Goal: Transaction & Acquisition: Subscribe to service/newsletter

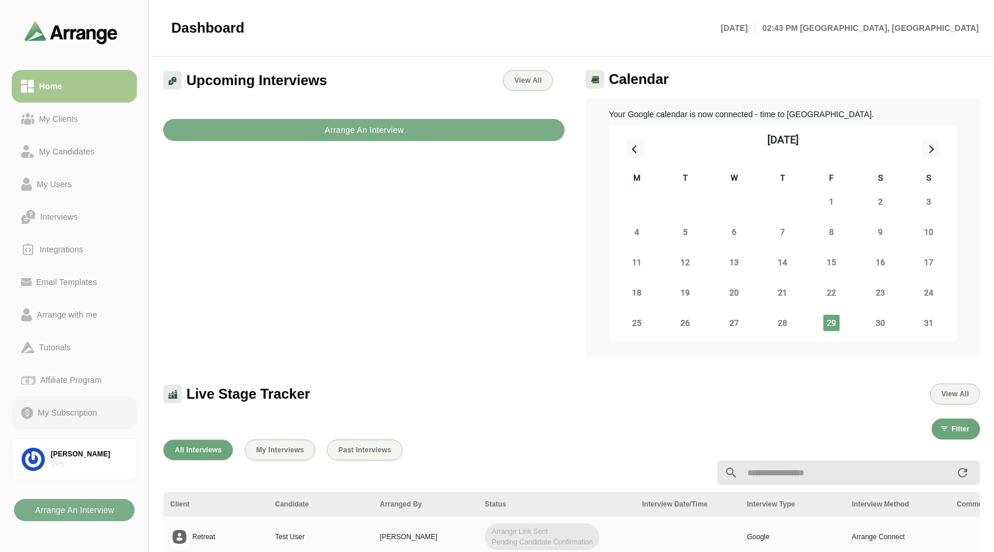
click at [51, 411] on div "My Subscription" at bounding box center [67, 413] width 69 height 14
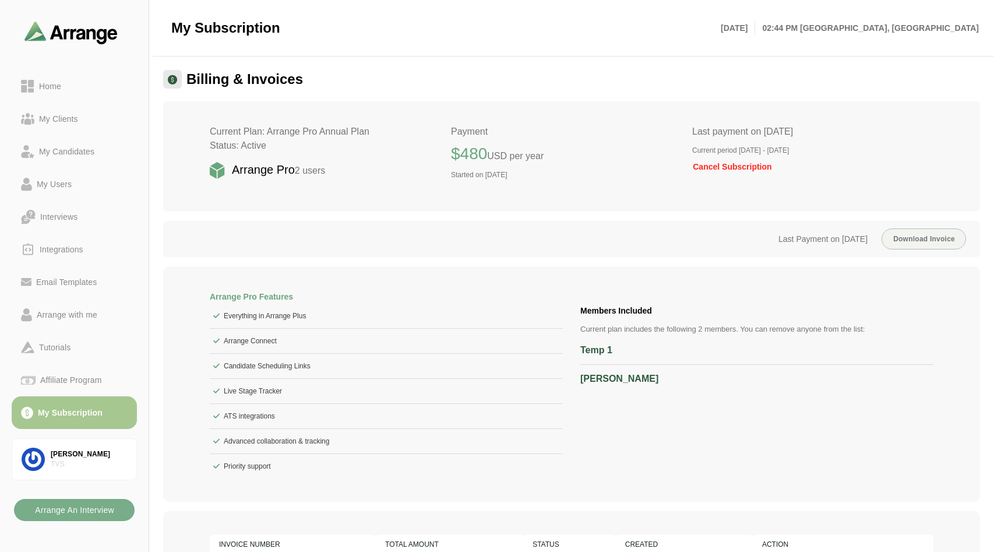
click at [692, 166] on span "Cancel Subscription" at bounding box center [732, 166] width 80 height 9
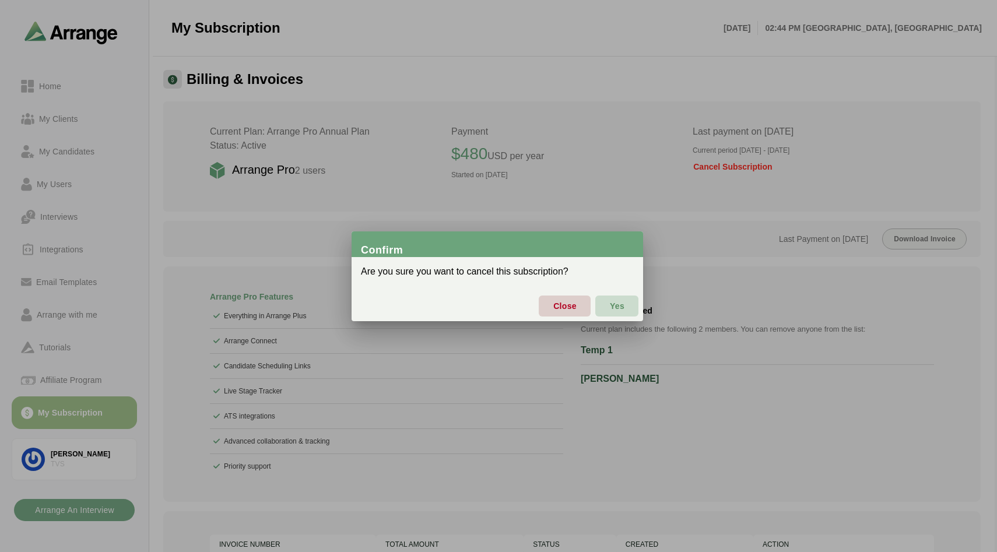
click at [615, 309] on span "Yes" at bounding box center [616, 306] width 15 height 24
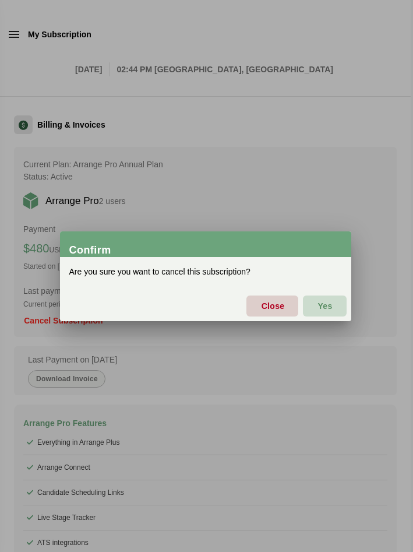
click at [315, 311] on button "Yes" at bounding box center [324, 306] width 43 height 21
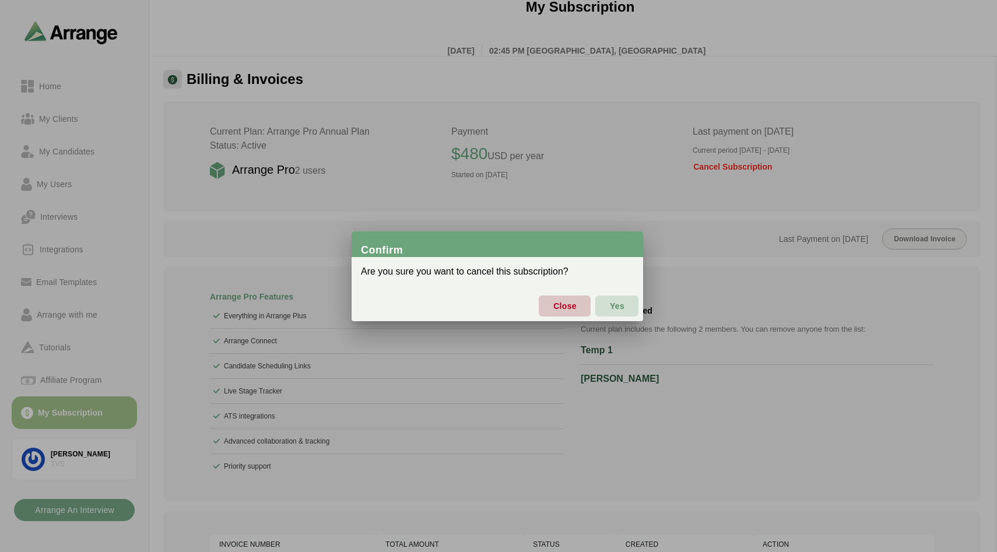
click at [558, 311] on span "Close" at bounding box center [565, 306] width 24 height 24
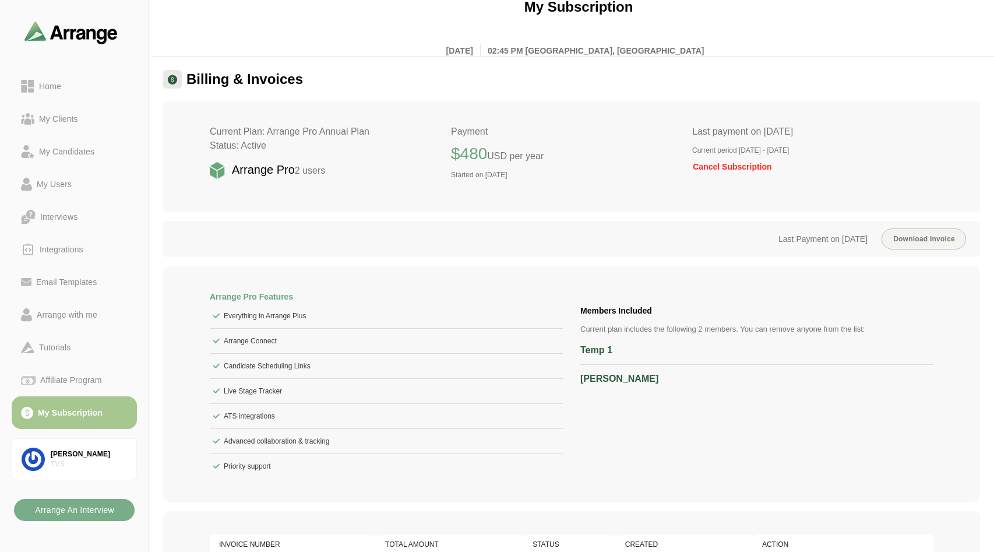
click at [692, 130] on p "Last payment on May 5th 2025" at bounding box center [812, 132] width 241 height 14
click at [273, 142] on h2 "Current Plan: Arrange Pro Annual Plan Status: Active" at bounding box center [330, 139] width 241 height 28
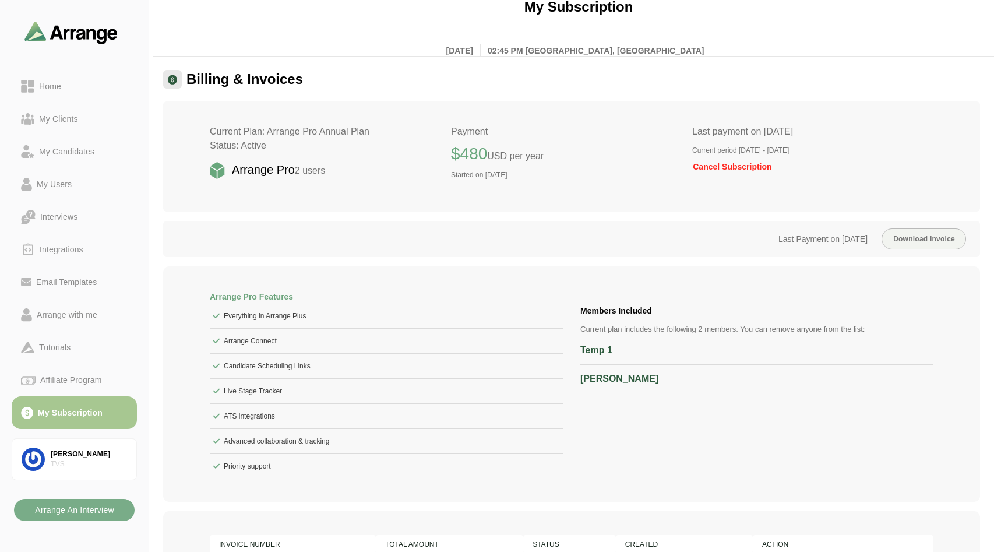
click at [273, 142] on h2 "Current Plan: Arrange Pro Annual Plan Status: Active" at bounding box center [330, 139] width 241 height 28
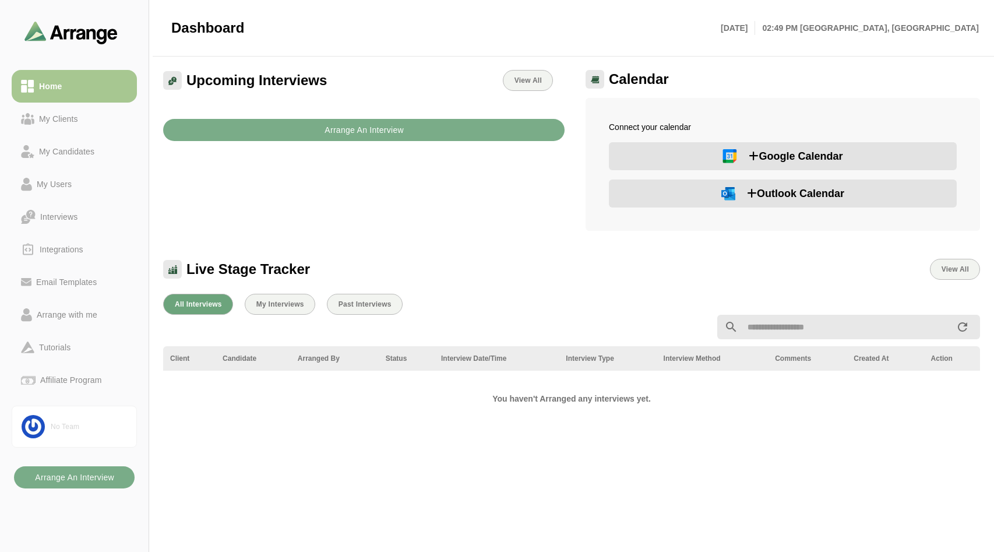
click at [89, 399] on div "Home My Clients My Candidates My Users Interviews Integrations Email Templates …" at bounding box center [74, 233] width 125 height 336
click at [75, 419] on link "No Team" at bounding box center [74, 427] width 125 height 42
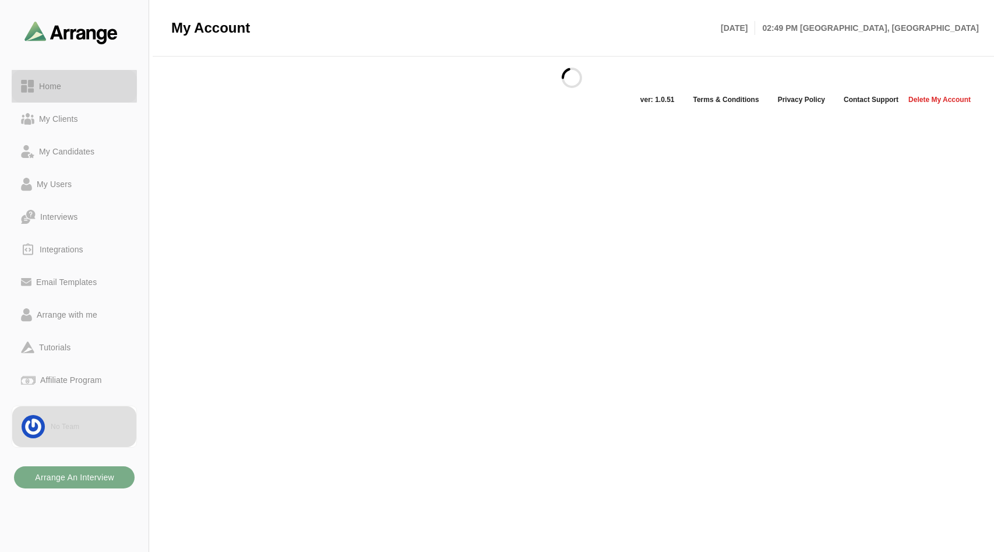
click at [65, 78] on link "Home" at bounding box center [74, 86] width 125 height 33
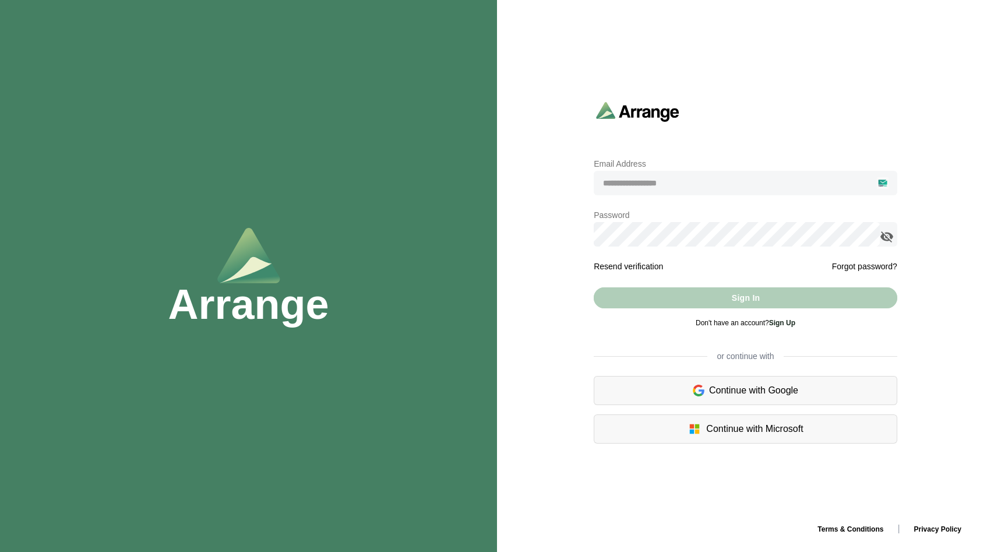
click at [736, 391] on div "Continue with Google" at bounding box center [746, 390] width 304 height 29
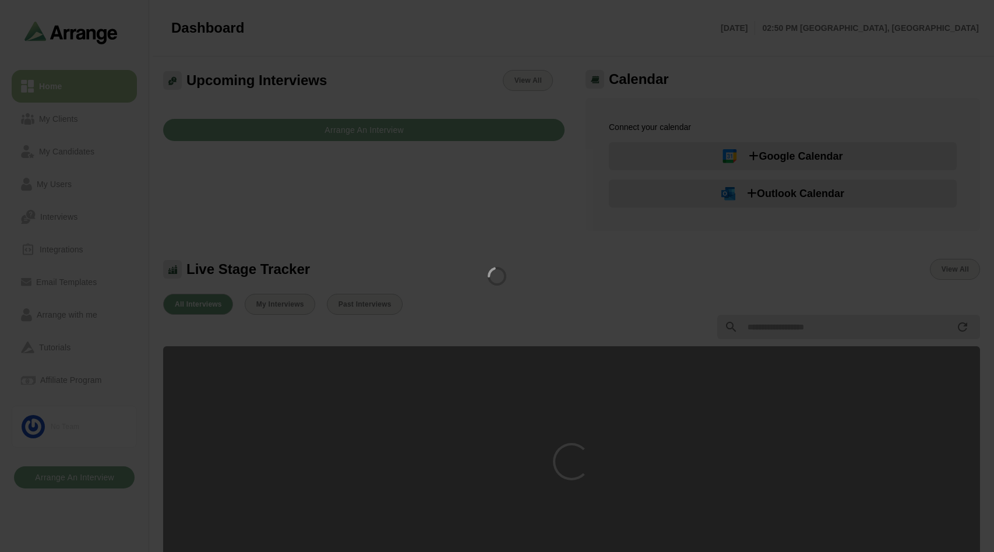
click at [732, 344] on div at bounding box center [497, 276] width 994 height 552
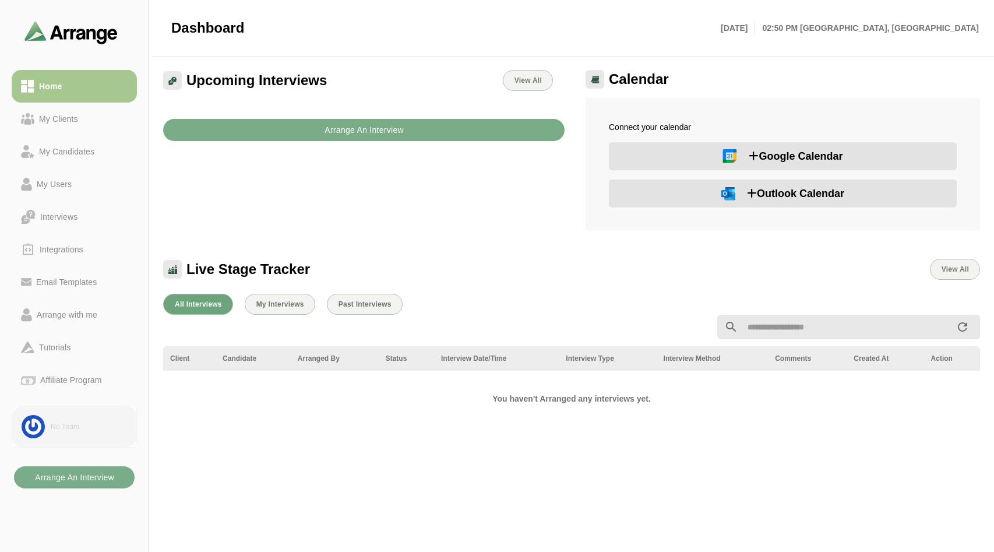
click at [22, 420] on img at bounding box center [33, 426] width 23 height 23
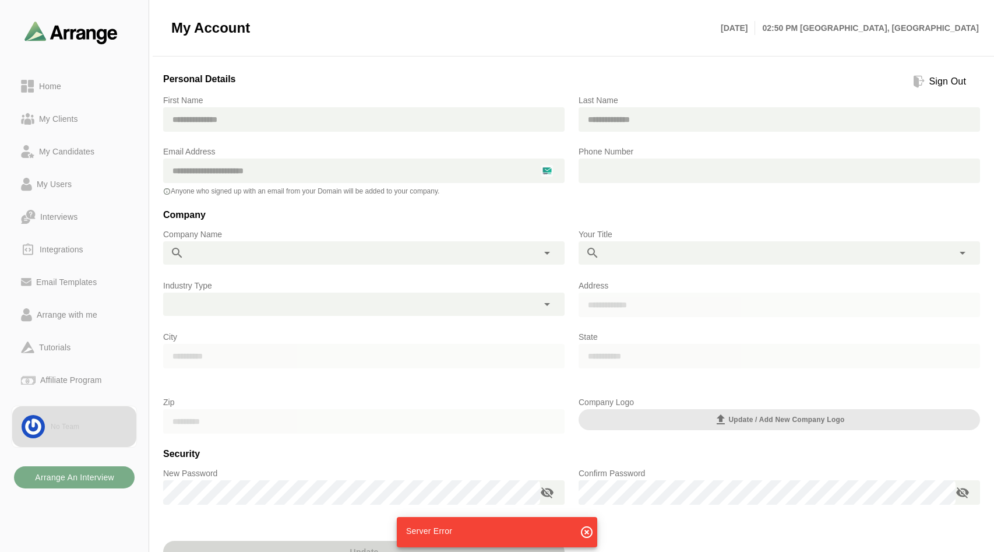
click at [938, 85] on div "Sign Out" at bounding box center [948, 82] width 46 height 14
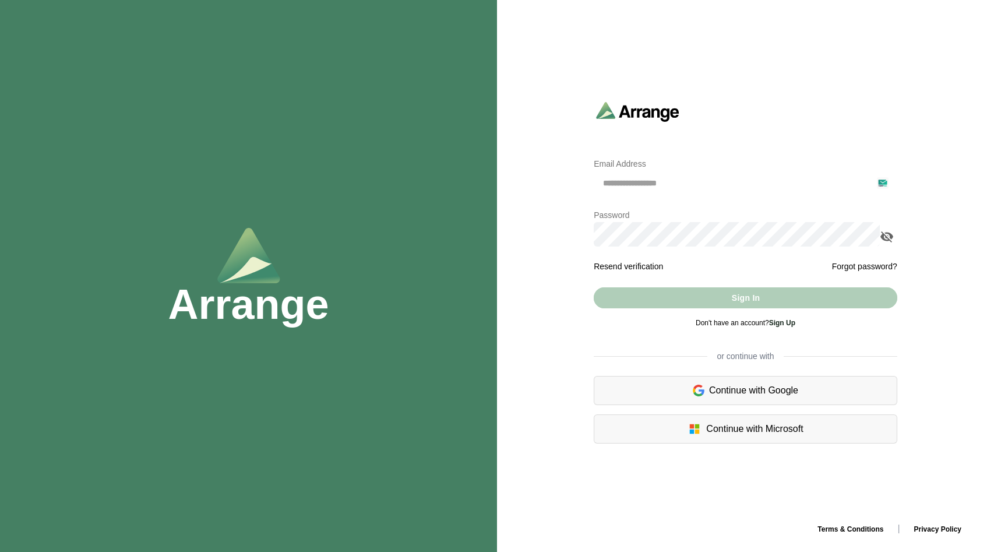
click at [636, 181] on input "email" at bounding box center [746, 183] width 304 height 24
click at [884, 227] on div at bounding box center [888, 234] width 17 height 24
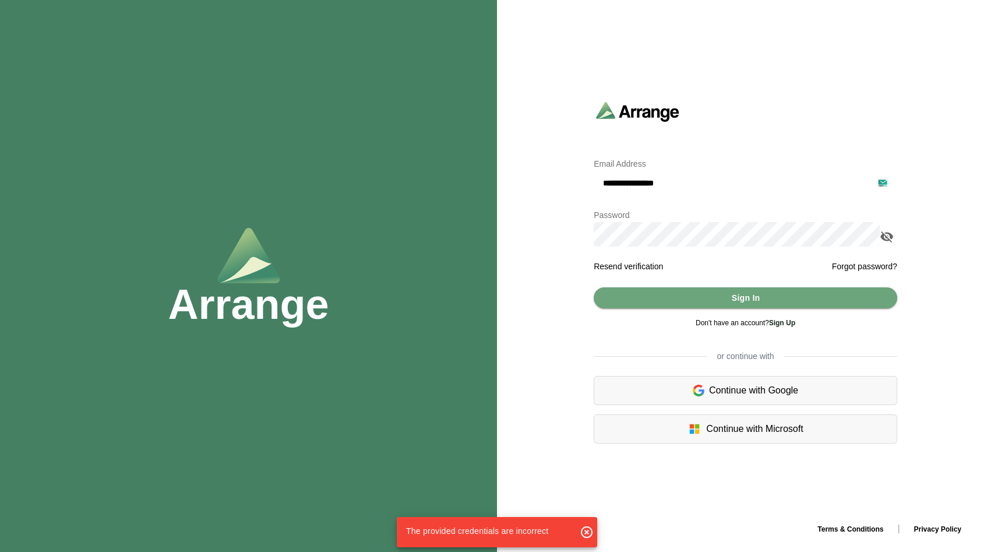
click at [889, 232] on icon "appended action" at bounding box center [887, 237] width 14 height 14
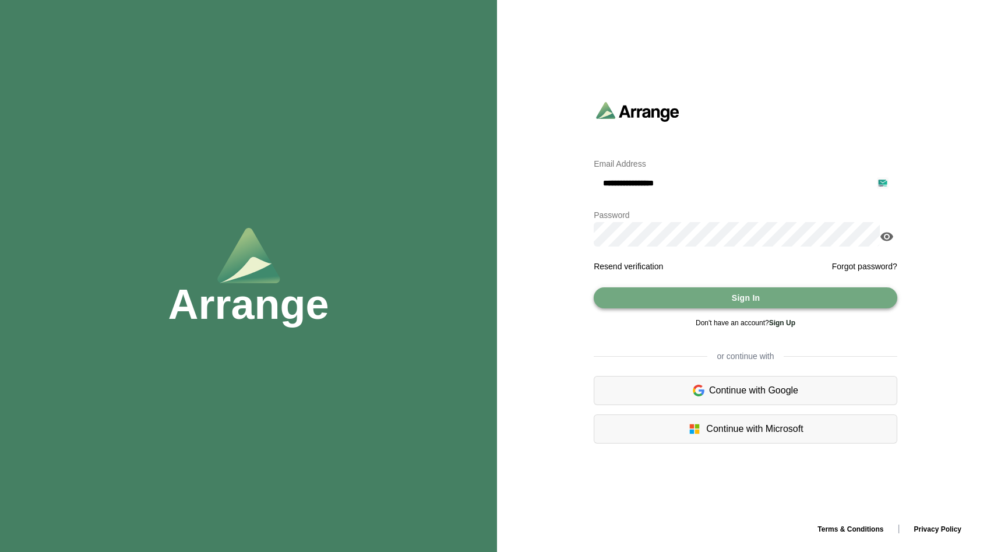
click at [734, 296] on span "Sign In" at bounding box center [745, 298] width 29 height 22
click at [679, 177] on input "**********" at bounding box center [746, 183] width 304 height 24
paste input "email"
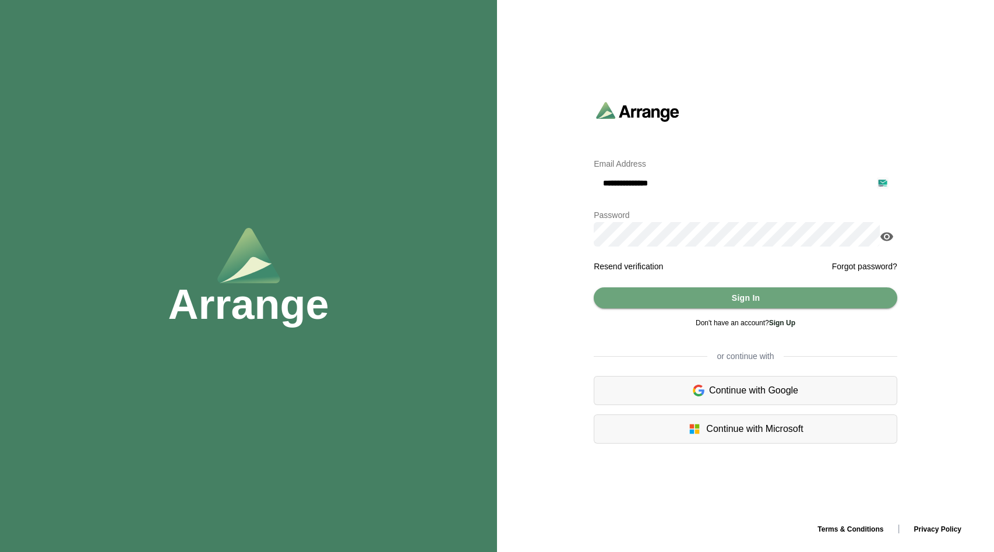
type input "**********"
click at [685, 290] on button "Sign In" at bounding box center [746, 297] width 304 height 21
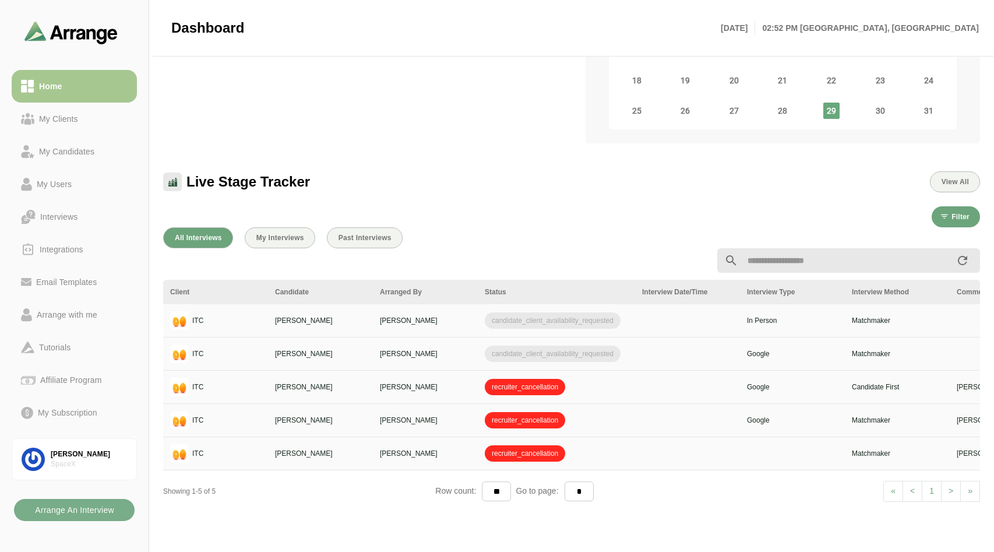
scroll to position [231, 0]
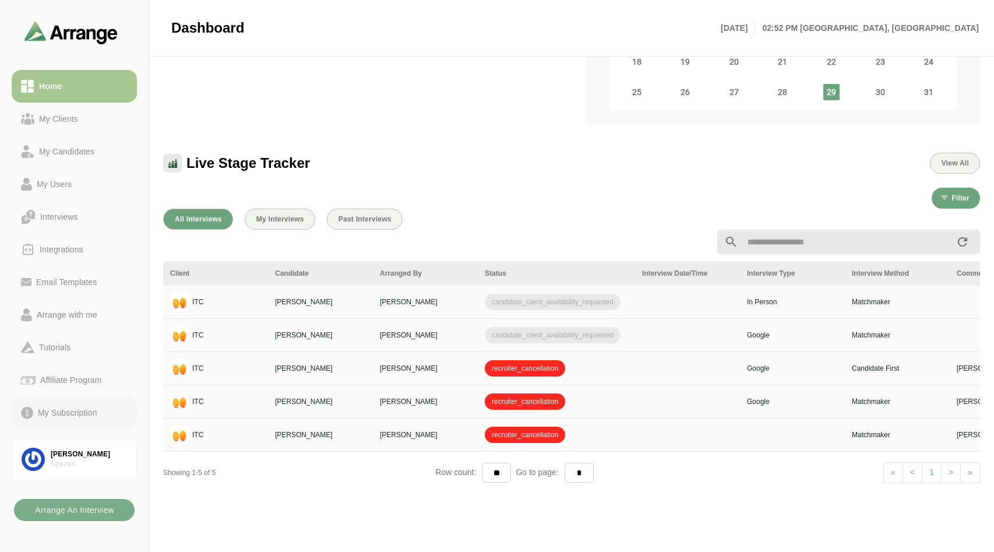
click at [64, 417] on div "My Subscription" at bounding box center [67, 413] width 69 height 14
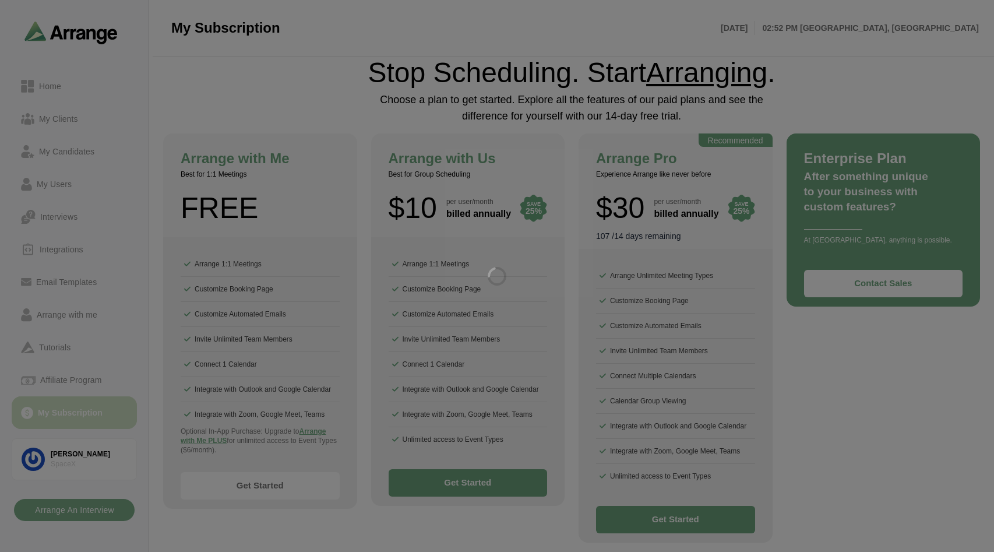
scroll to position [47, 0]
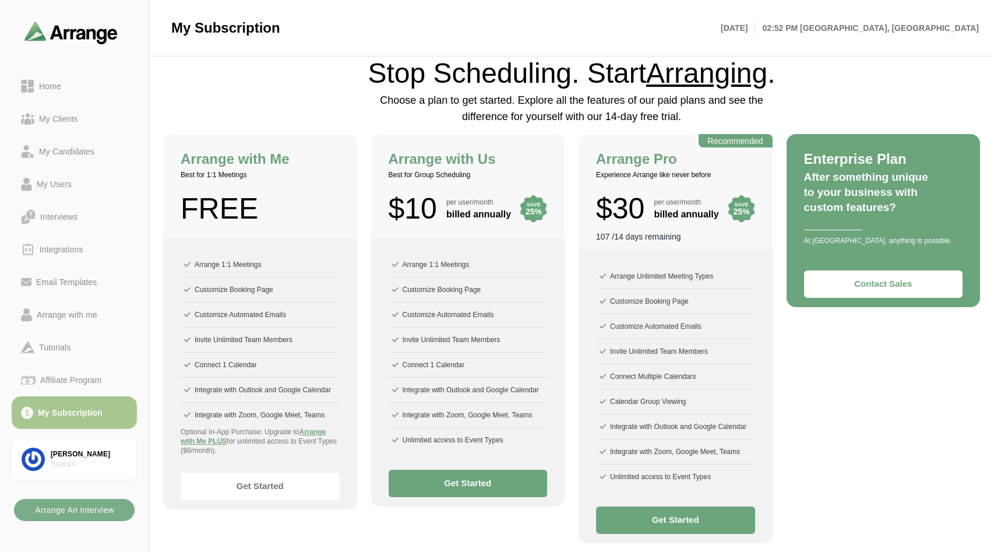
click at [458, 476] on button "Get Started" at bounding box center [468, 483] width 159 height 27
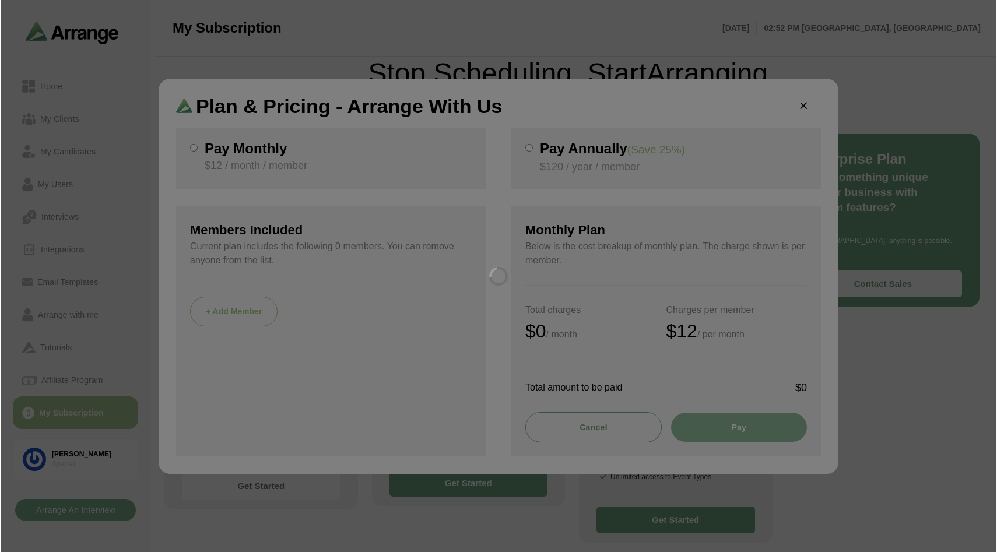
scroll to position [0, 0]
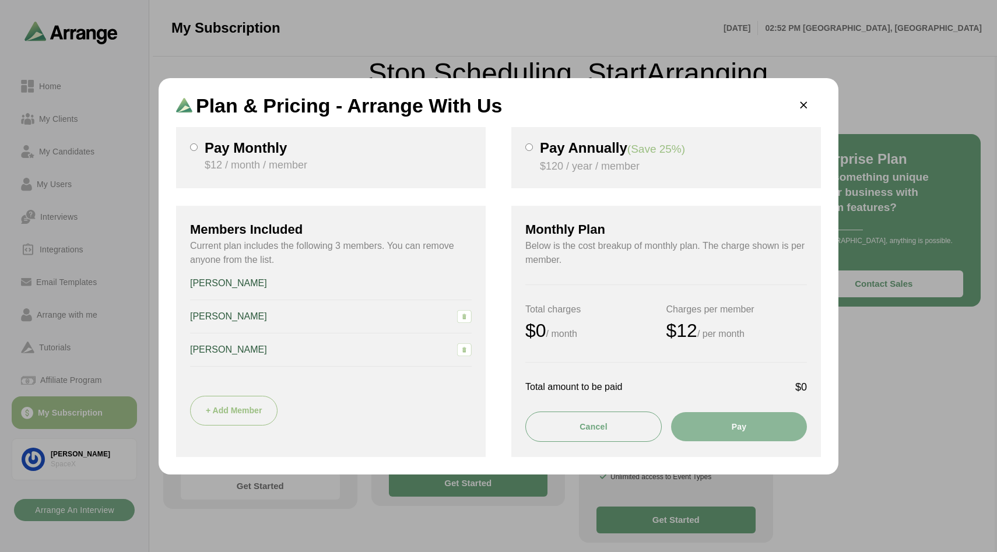
click at [311, 171] on p "$12 / month / member" at bounding box center [338, 165] width 267 height 16
click at [744, 437] on button "Pay" at bounding box center [739, 426] width 136 height 29
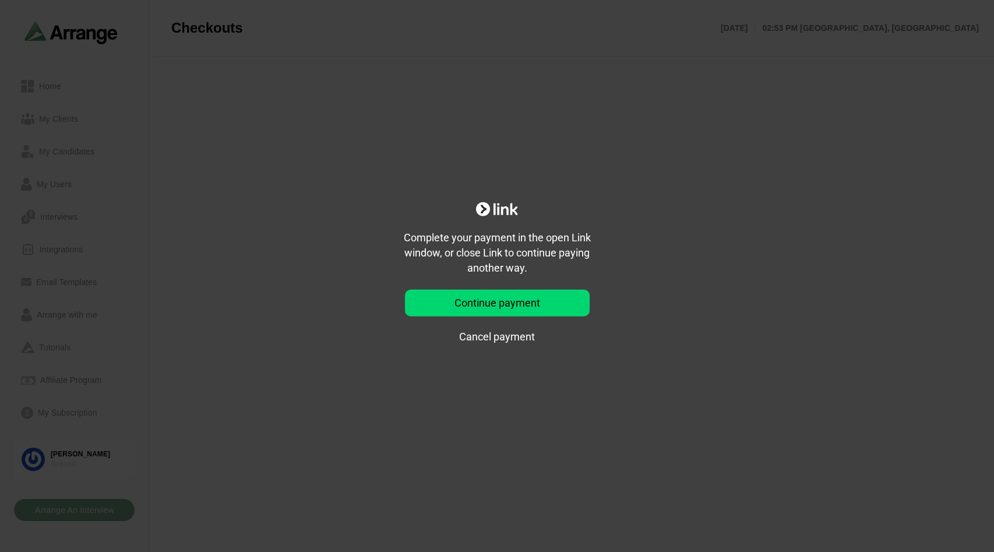
click at [495, 330] on button "Cancel payment" at bounding box center [497, 336] width 185 height 27
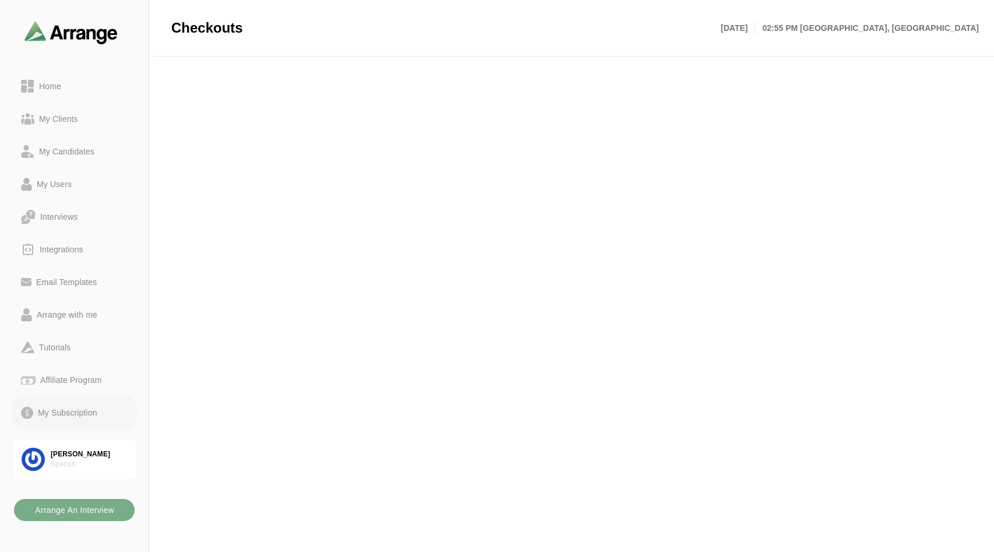
click at [73, 408] on div "My Subscription" at bounding box center [67, 413] width 69 height 14
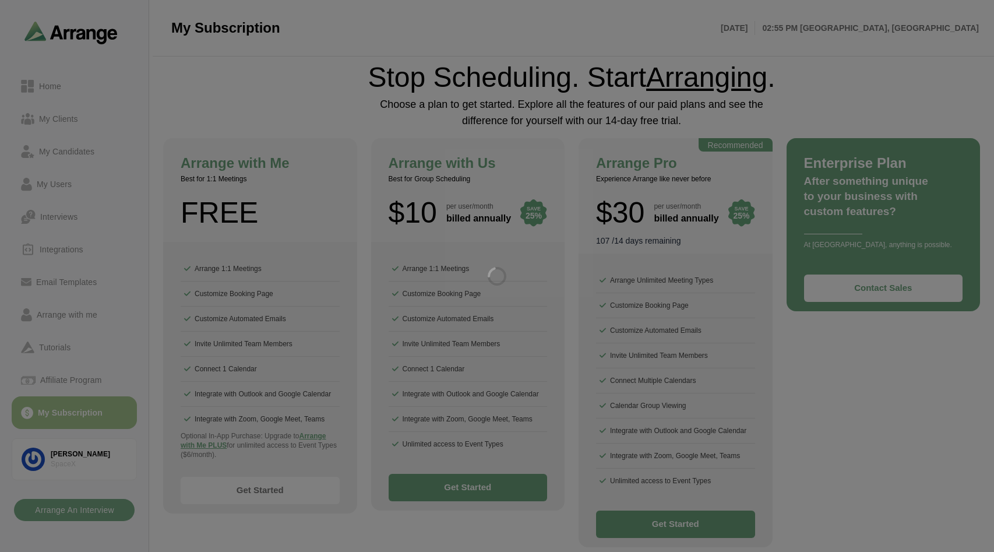
scroll to position [47, 0]
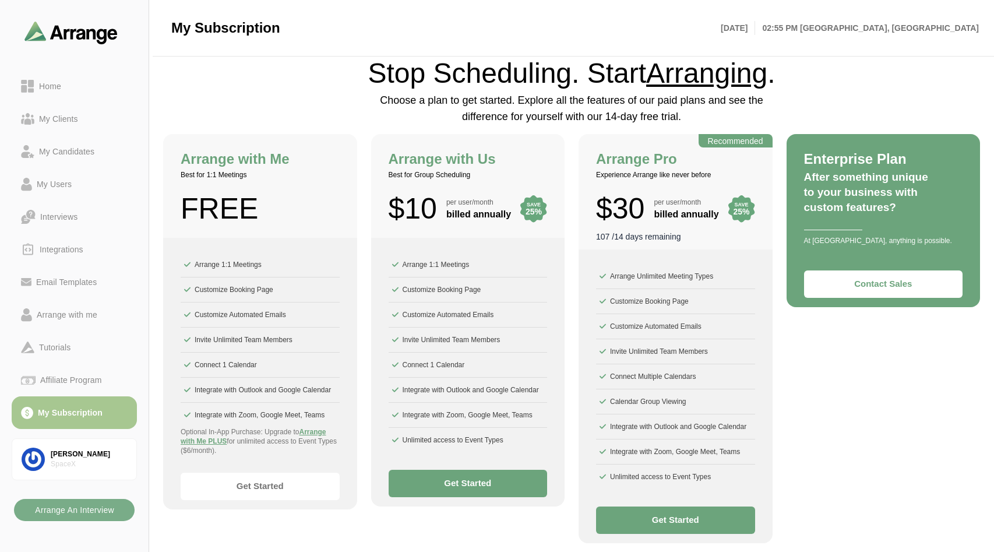
click at [458, 481] on button "Get Started" at bounding box center [468, 483] width 159 height 27
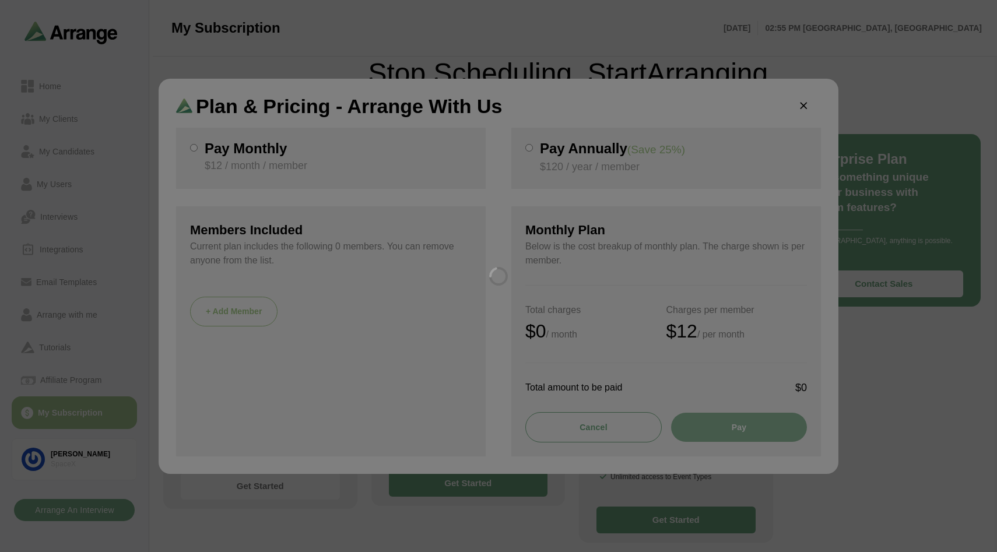
click at [330, 175] on div at bounding box center [498, 276] width 997 height 552
click at [283, 164] on div at bounding box center [498, 276] width 997 height 552
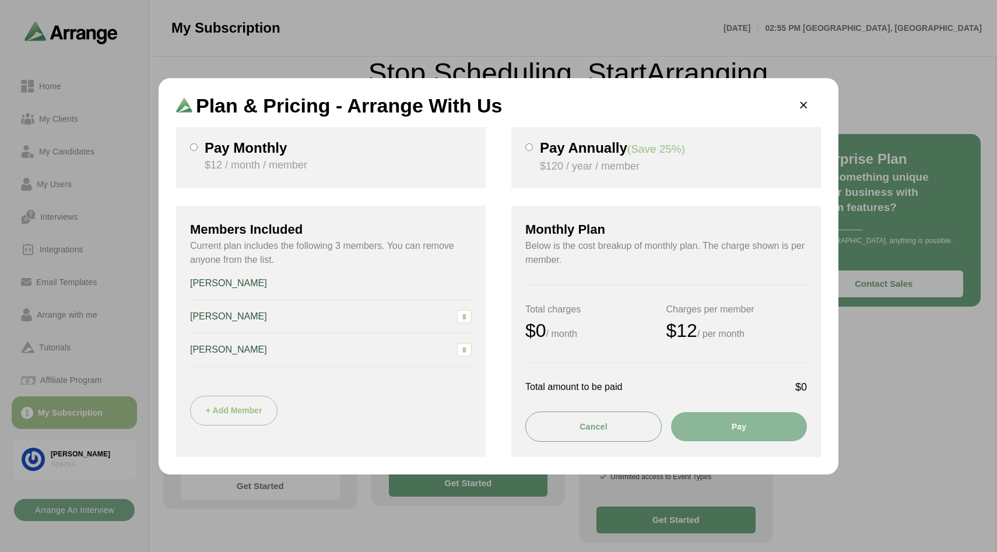
click at [230, 144] on h3 "Pay Monthly" at bounding box center [338, 148] width 267 height 14
click at [741, 442] on div "Monthly Plan Below is the cost breakup of monthly plan. The charge shown is per…" at bounding box center [665, 331] width 309 height 251
click at [727, 435] on button "Pay" at bounding box center [739, 426] width 136 height 29
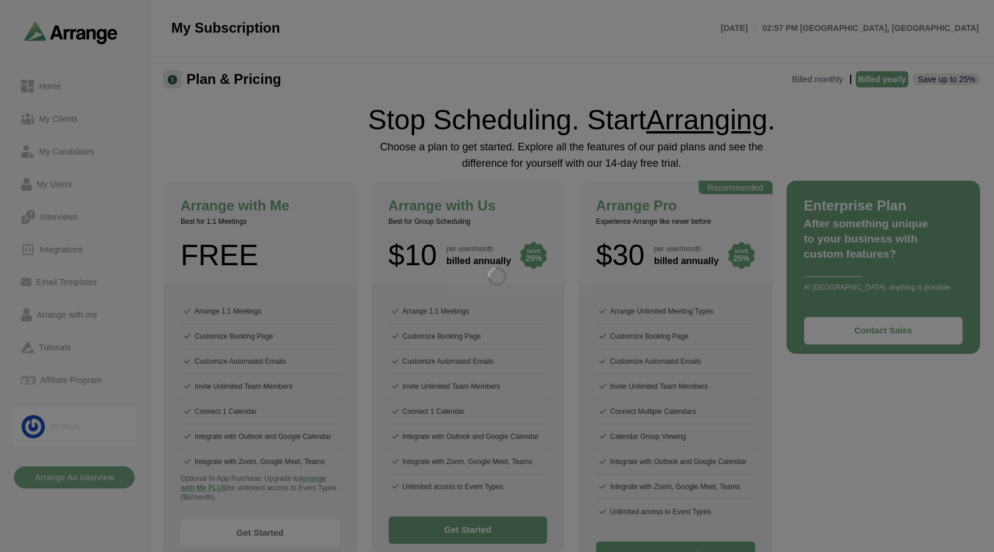
click at [504, 180] on div at bounding box center [497, 276] width 994 height 552
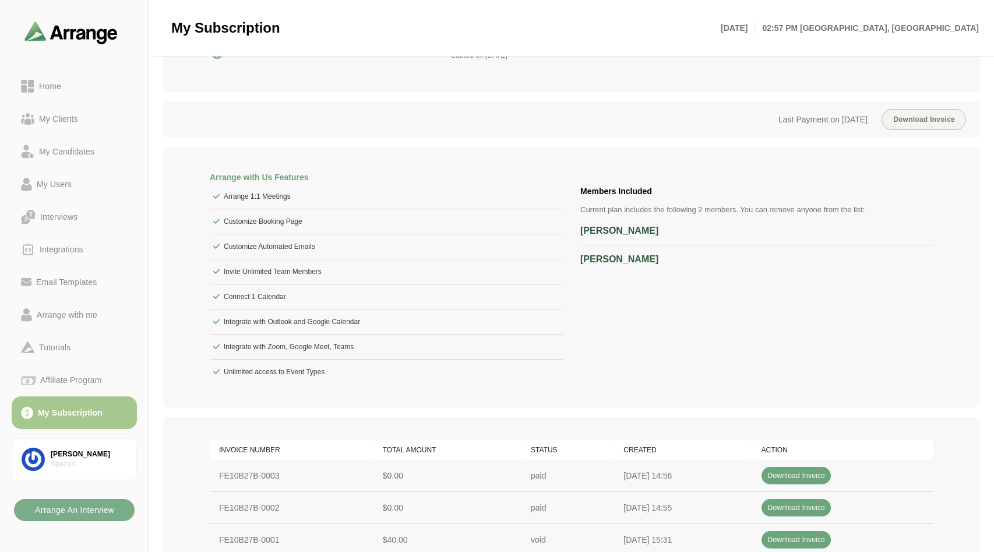
scroll to position [156, 0]
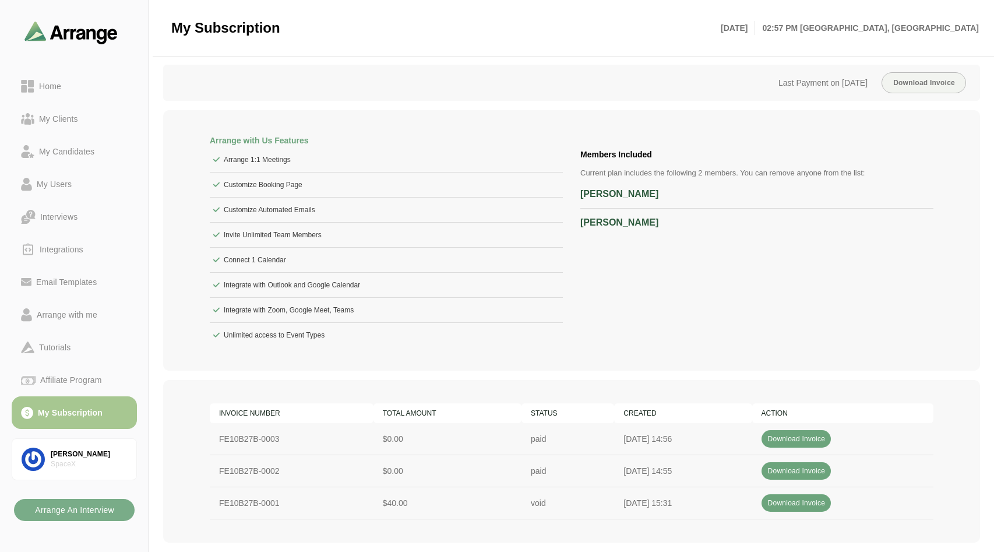
click at [796, 440] on span "Download Invoice" at bounding box center [797, 439] width 58 height 8
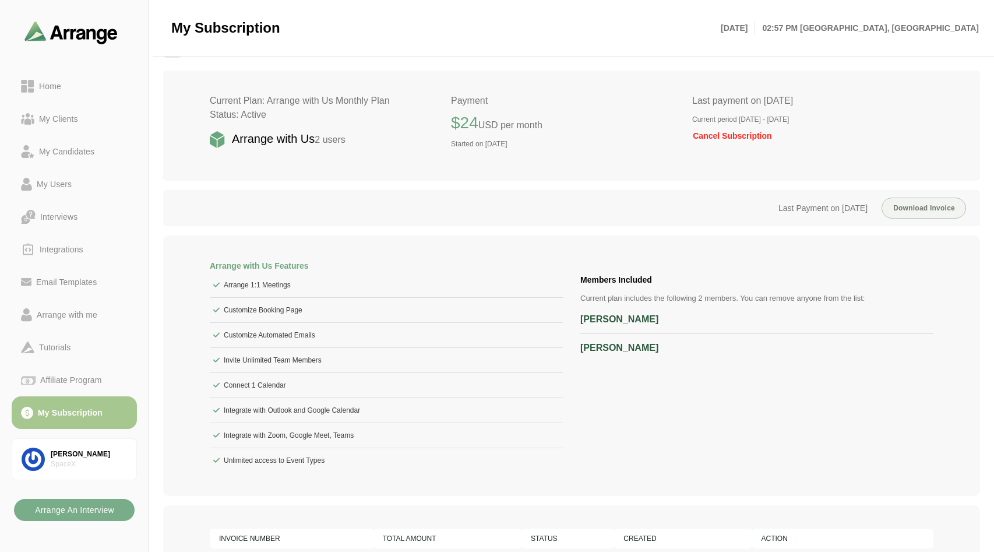
scroll to position [0, 0]
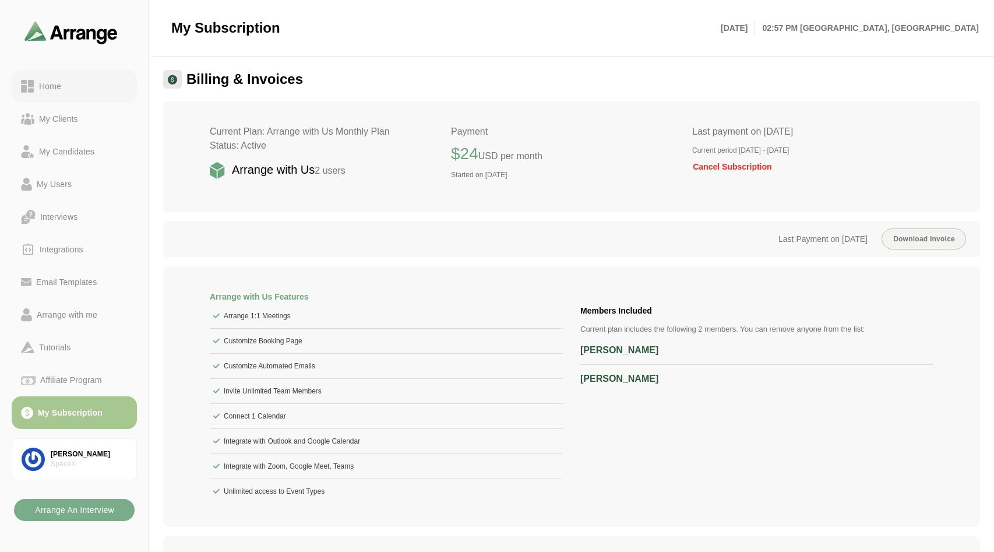
click at [47, 95] on link "Home" at bounding box center [74, 86] width 125 height 33
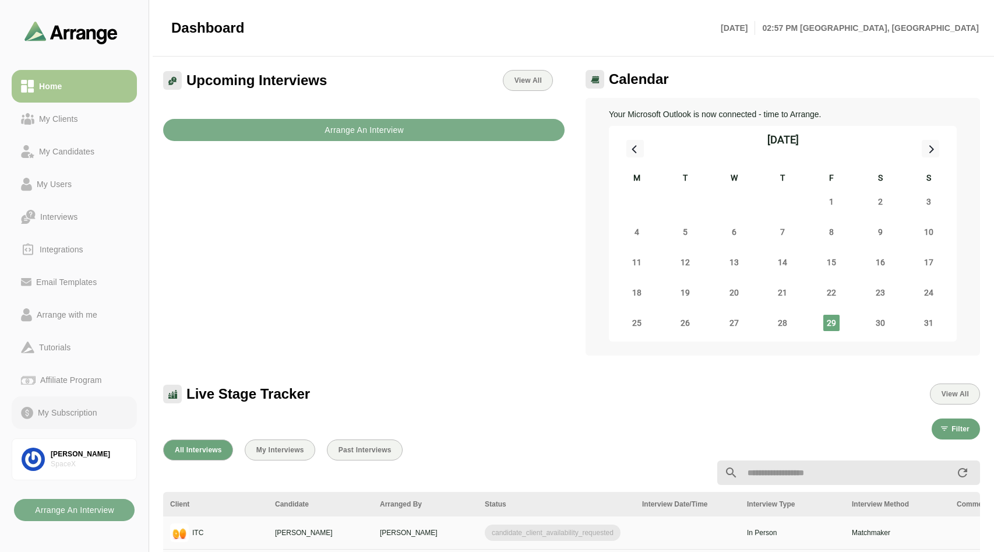
click at [61, 409] on div "My Subscription" at bounding box center [67, 413] width 69 height 14
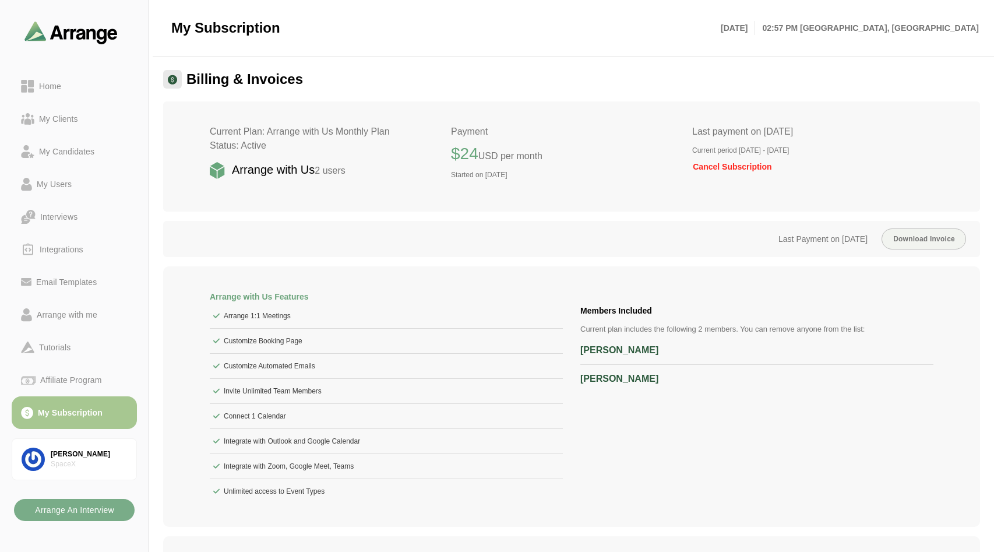
click at [527, 152] on span "USD per month" at bounding box center [511, 156] width 64 height 10
click at [717, 163] on span "Cancel Subscription" at bounding box center [732, 166] width 80 height 9
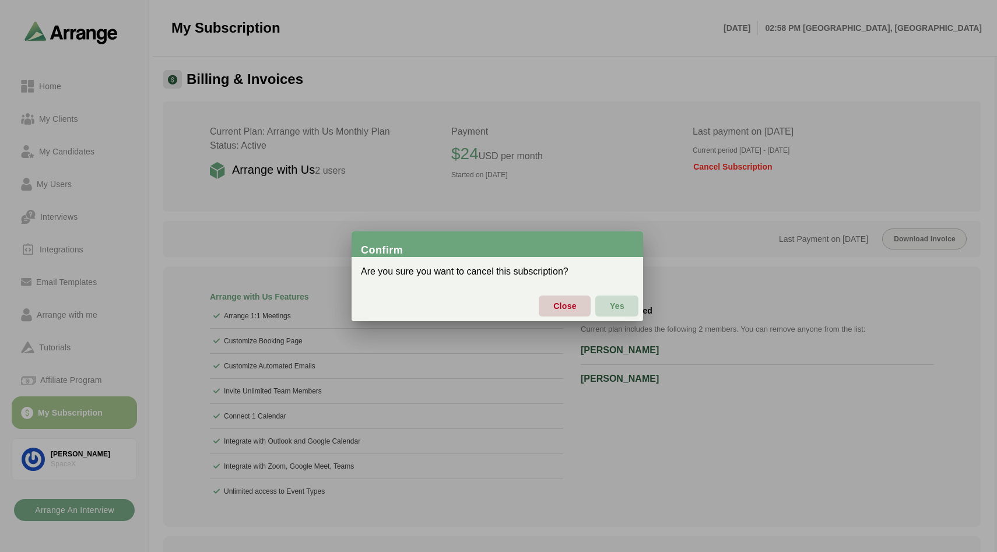
click at [611, 308] on span "Yes" at bounding box center [616, 306] width 15 height 24
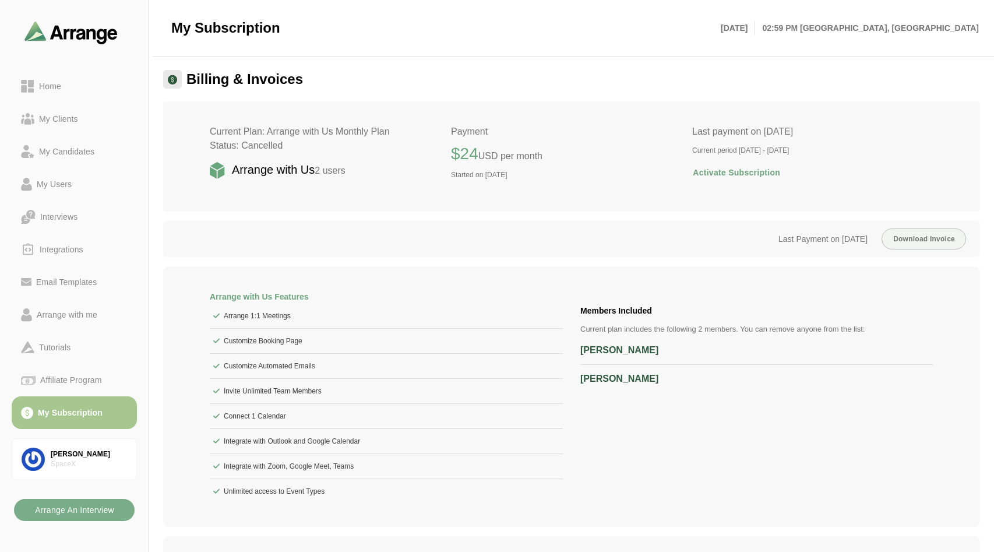
click at [735, 177] on span "Activate Subscription" at bounding box center [736, 172] width 88 height 24
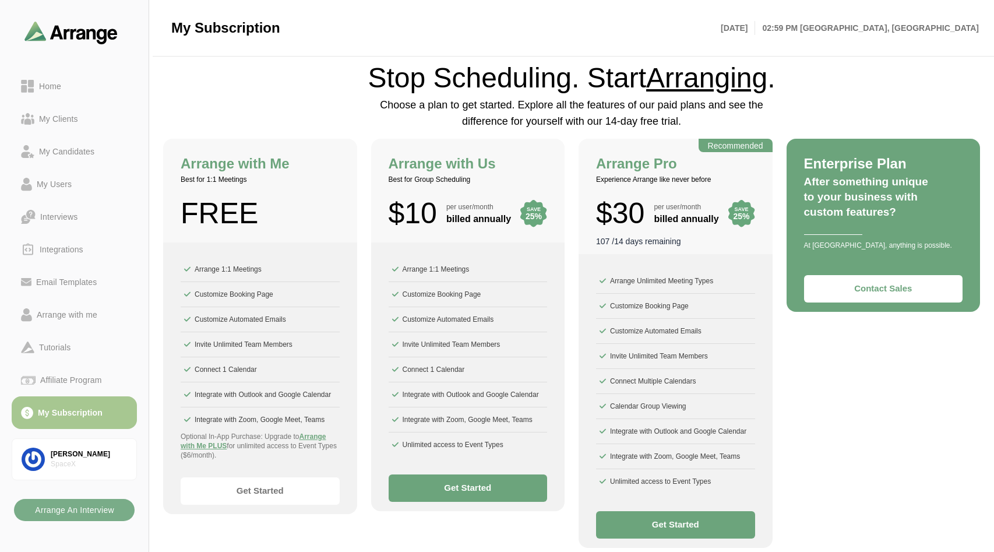
scroll to position [140, 0]
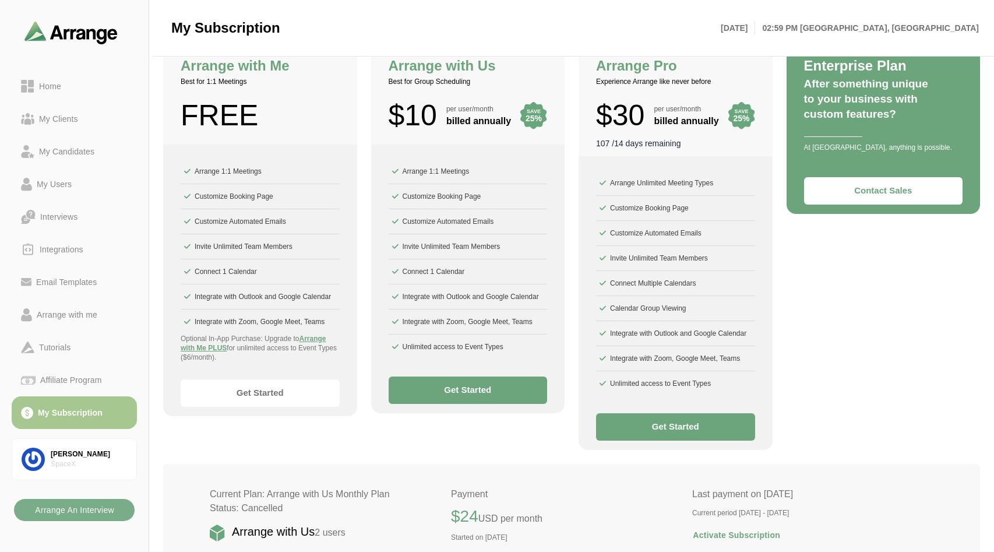
click at [657, 427] on button "Get Started" at bounding box center [675, 426] width 159 height 27
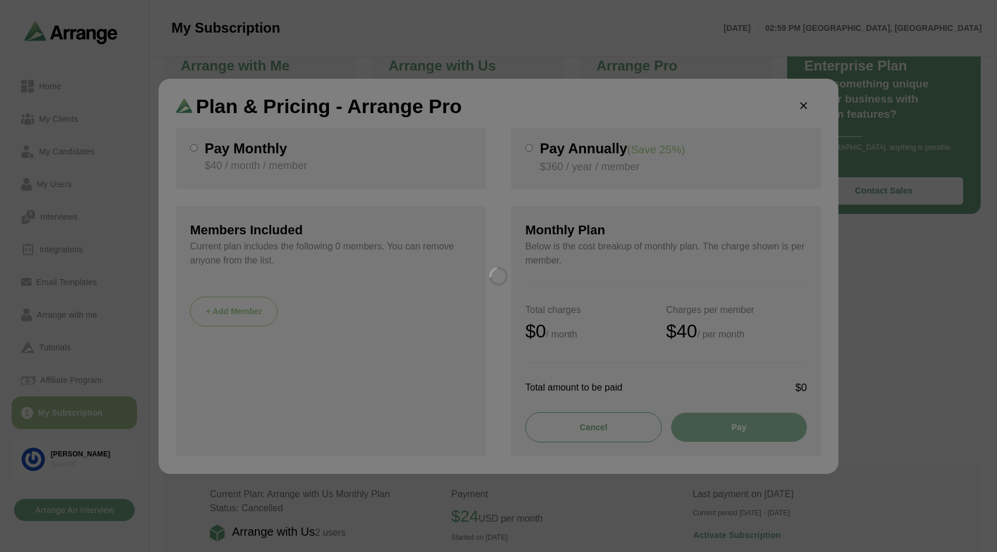
click at [547, 163] on div at bounding box center [498, 276] width 997 height 552
click at [571, 145] on div at bounding box center [498, 276] width 997 height 552
click at [564, 145] on div at bounding box center [498, 276] width 997 height 552
click at [558, 146] on div at bounding box center [498, 276] width 997 height 552
click at [537, 143] on div at bounding box center [498, 276] width 997 height 552
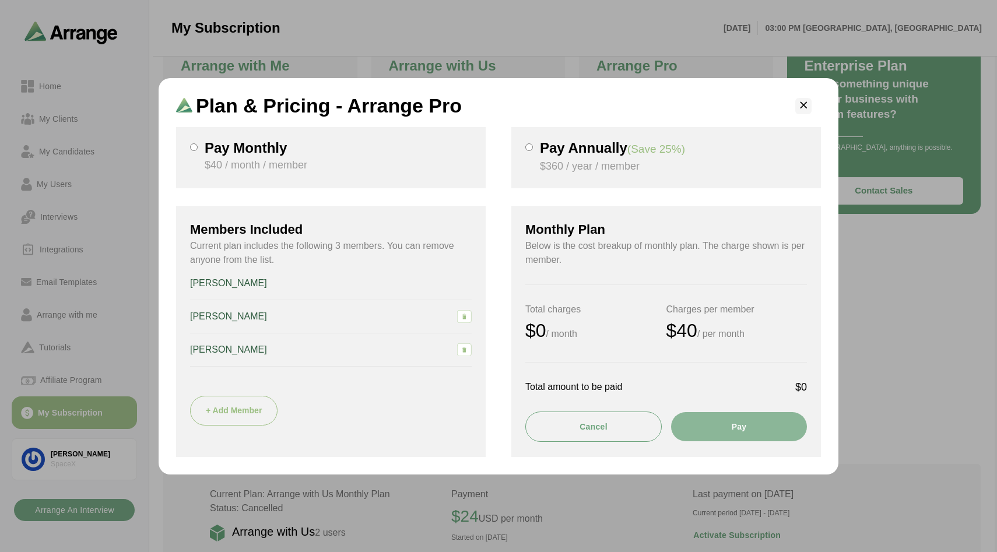
click at [799, 102] on icon "button" at bounding box center [803, 106] width 12 height 12
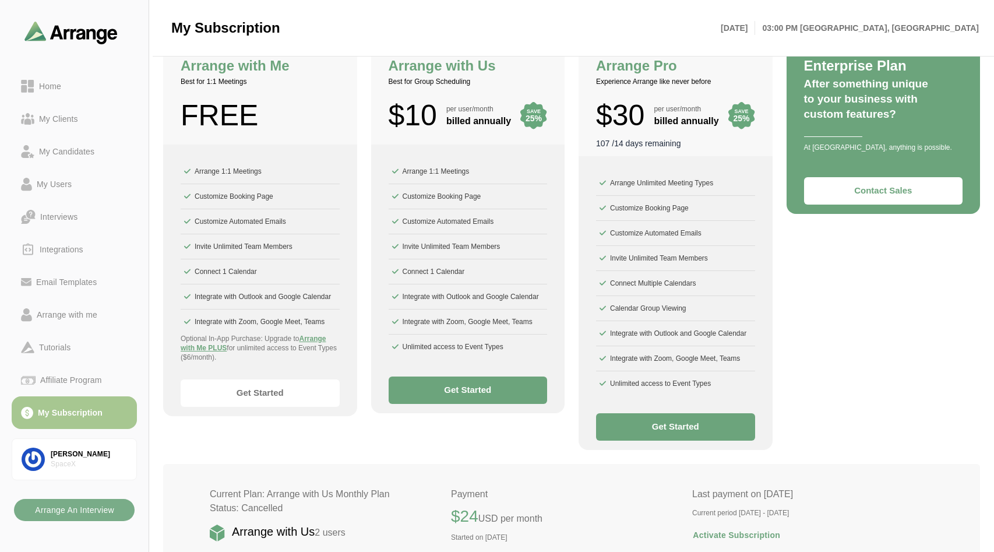
scroll to position [349, 0]
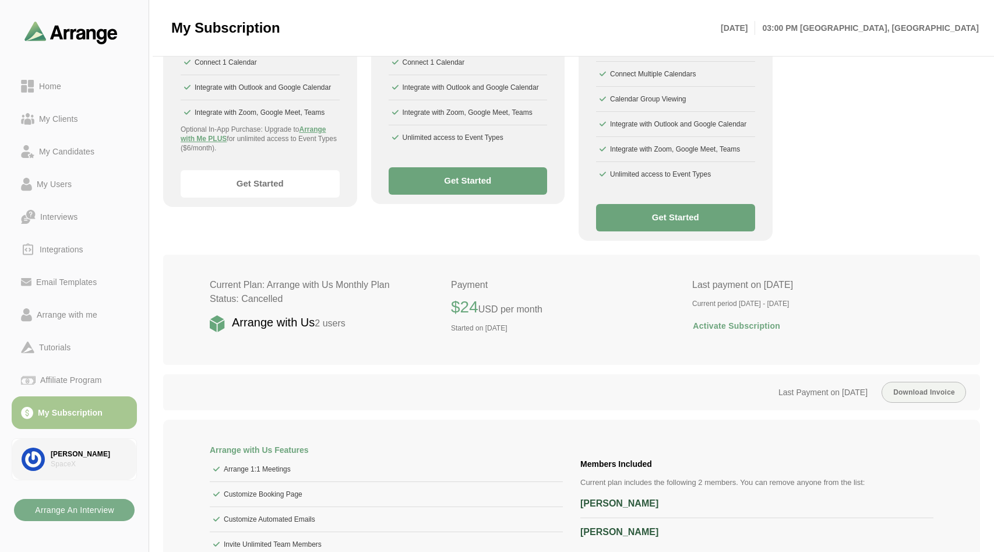
click at [64, 448] on link "Harsh Raj SpaceX" at bounding box center [74, 459] width 125 height 42
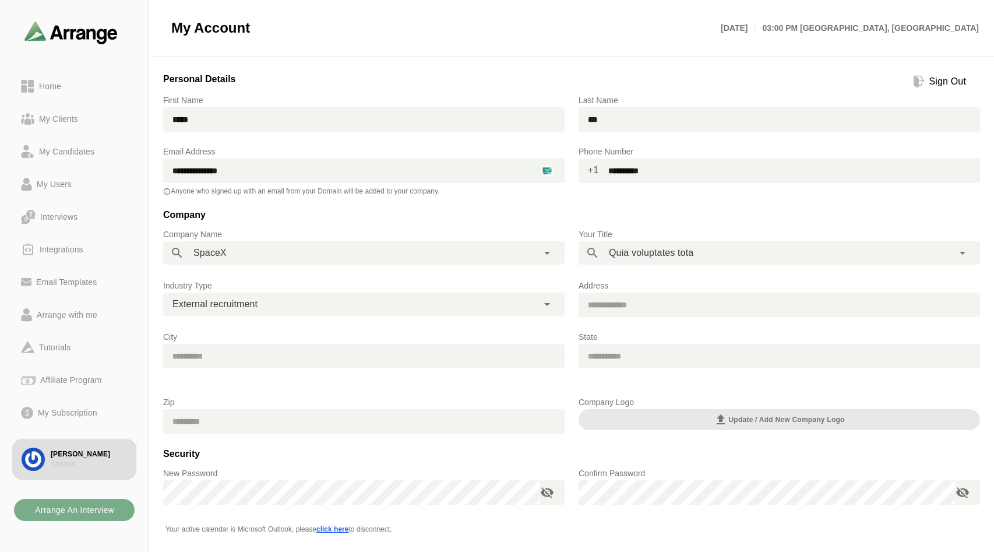
click at [948, 83] on div "Sign Out" at bounding box center [948, 82] width 46 height 14
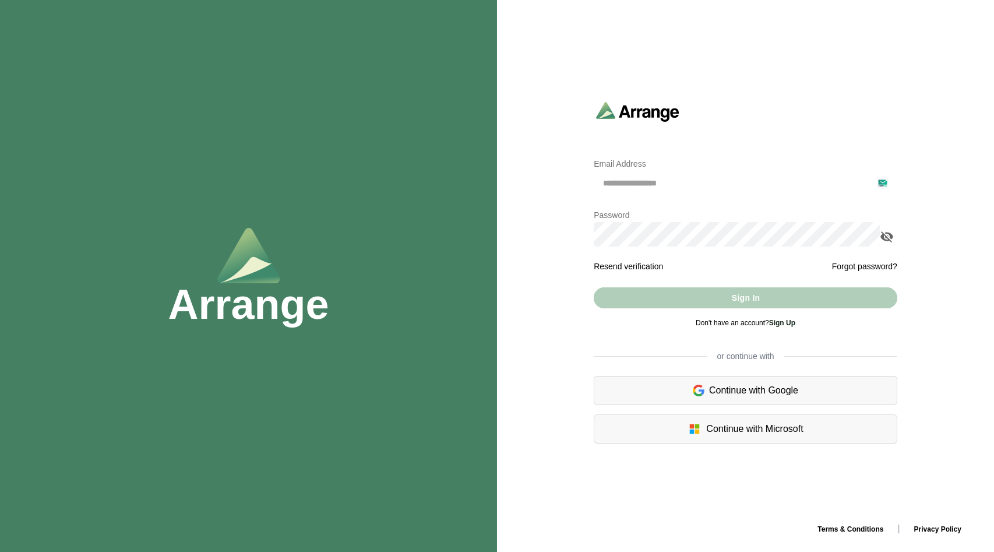
click at [631, 187] on input "email" at bounding box center [746, 183] width 304 height 24
paste input "**********"
type input "**********"
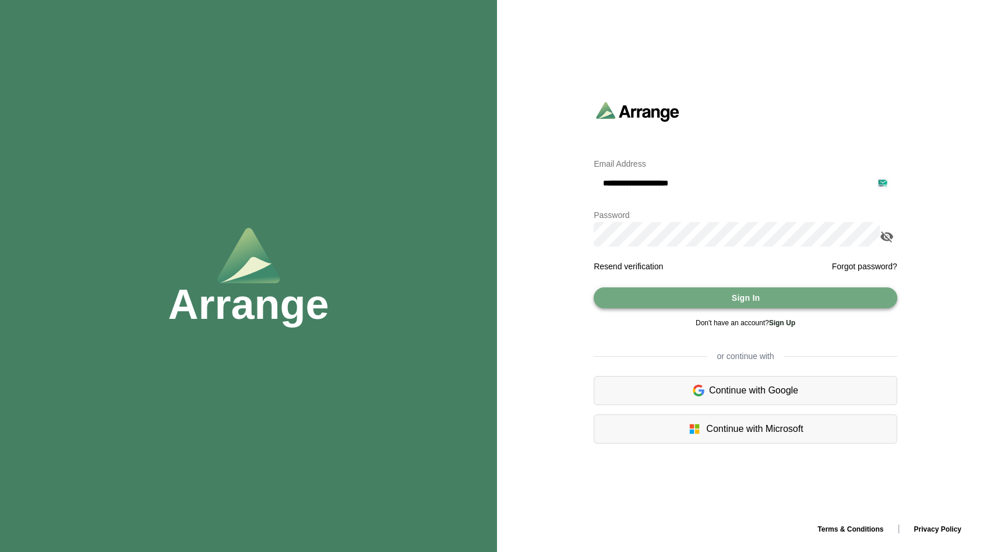
click at [716, 288] on button "Sign In" at bounding box center [746, 297] width 304 height 21
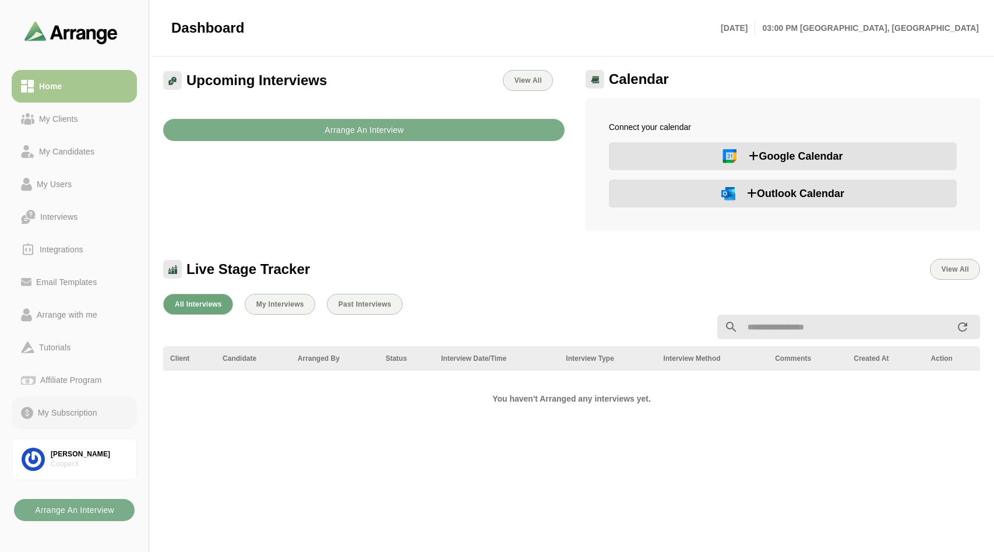
click at [96, 414] on div "My Subscription" at bounding box center [67, 413] width 69 height 14
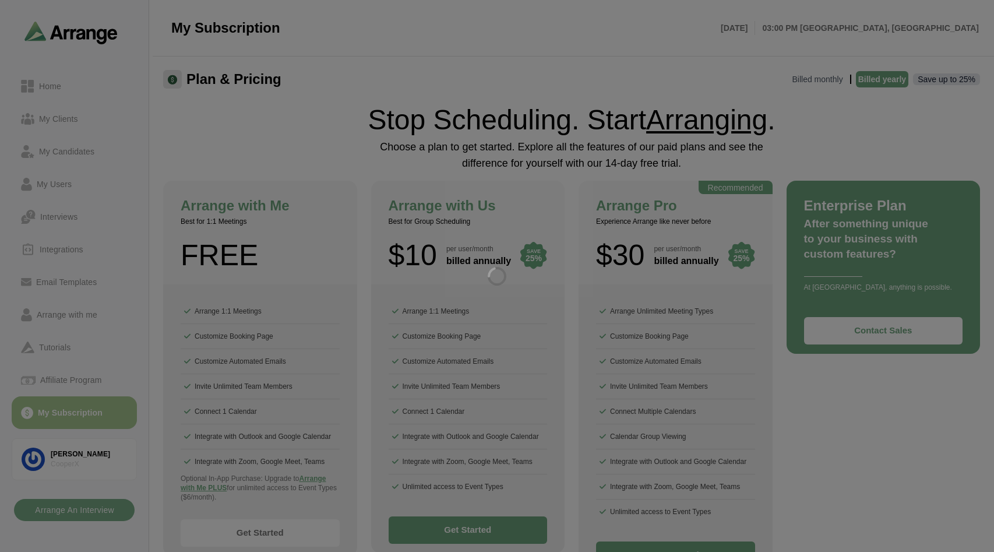
scroll to position [35, 0]
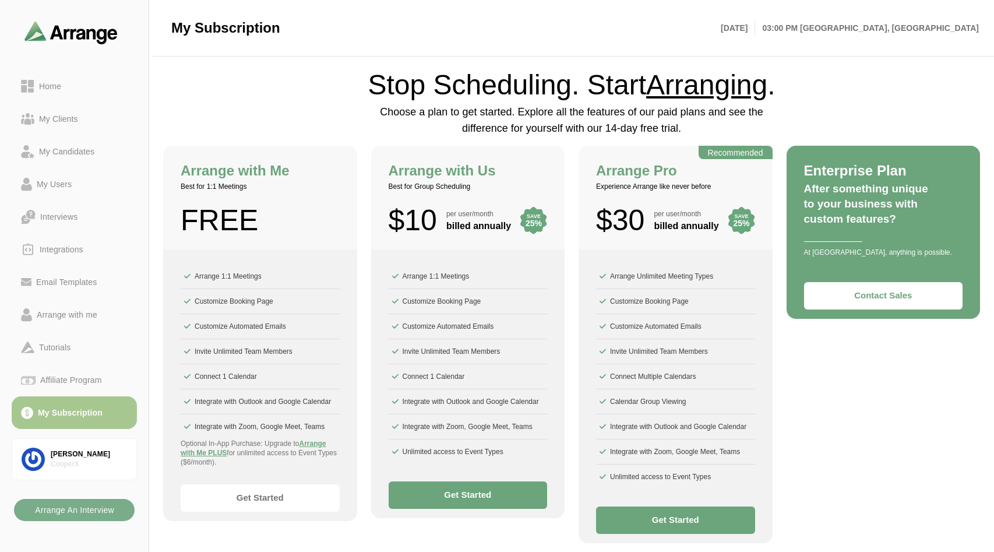
click at [701, 511] on button "Get Started" at bounding box center [675, 519] width 159 height 27
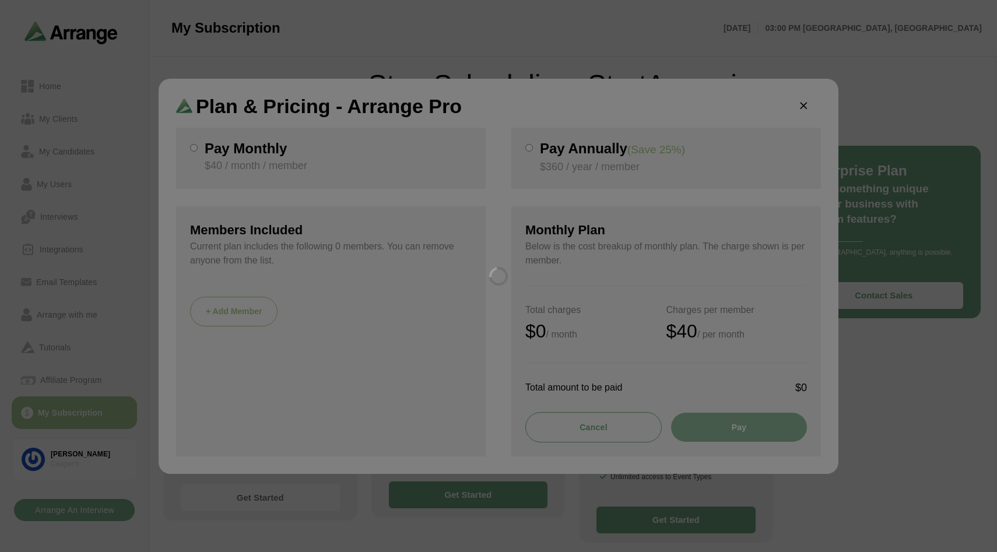
click at [546, 170] on div at bounding box center [498, 276] width 997 height 552
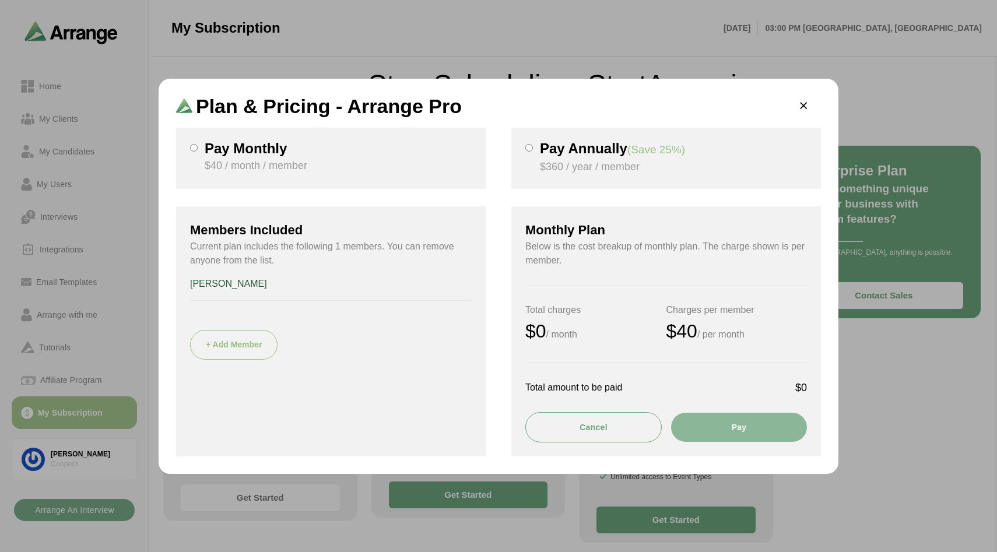
click at [411, 160] on p "$40 / month / member" at bounding box center [338, 166] width 267 height 16
click at [721, 417] on button "Pay" at bounding box center [739, 427] width 136 height 29
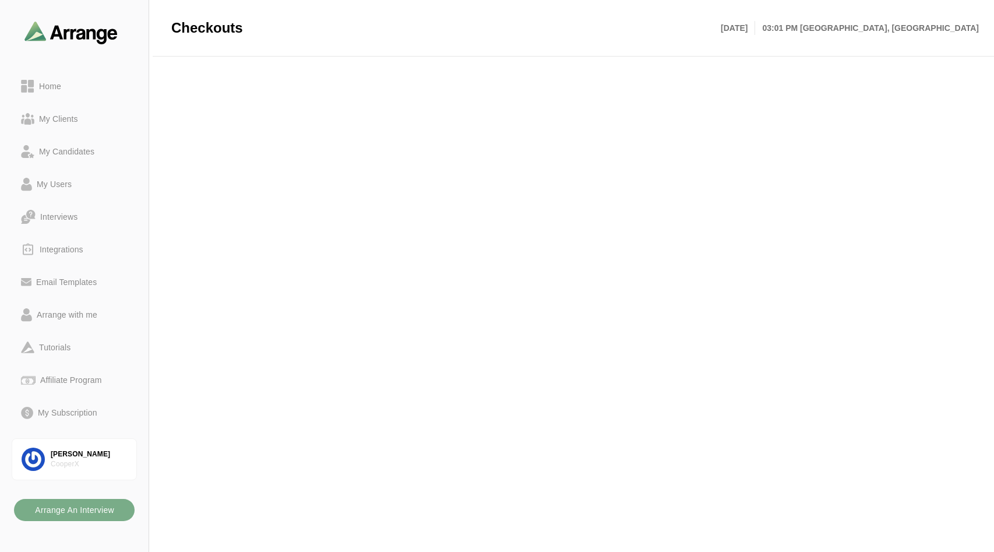
scroll to position [14, 0]
